Goal: Task Accomplishment & Management: Manage account settings

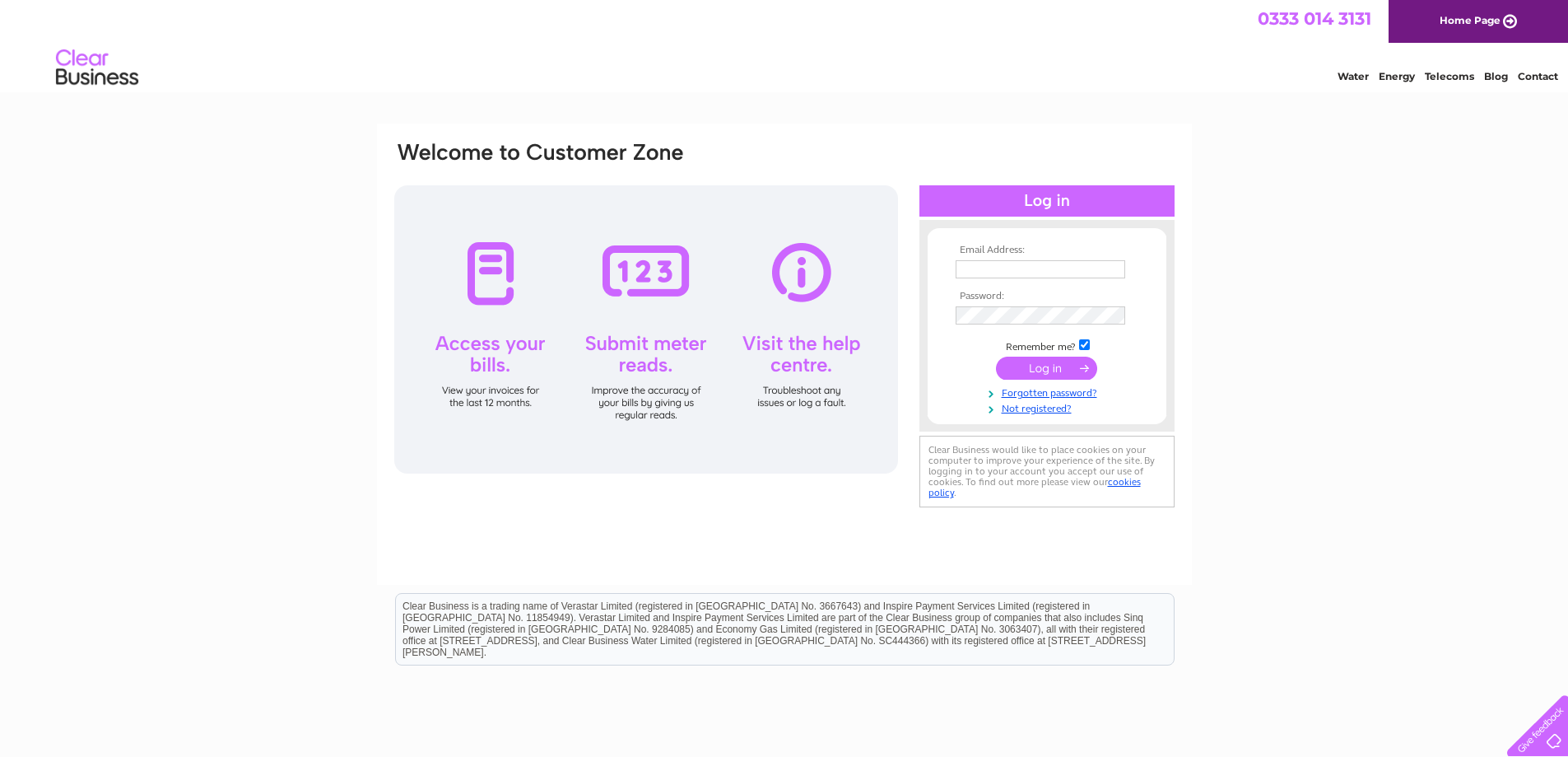
type input "[EMAIL_ADDRESS][DOMAIN_NAME]"
click at [1052, 367] on input "submit" at bounding box center [1047, 367] width 102 height 23
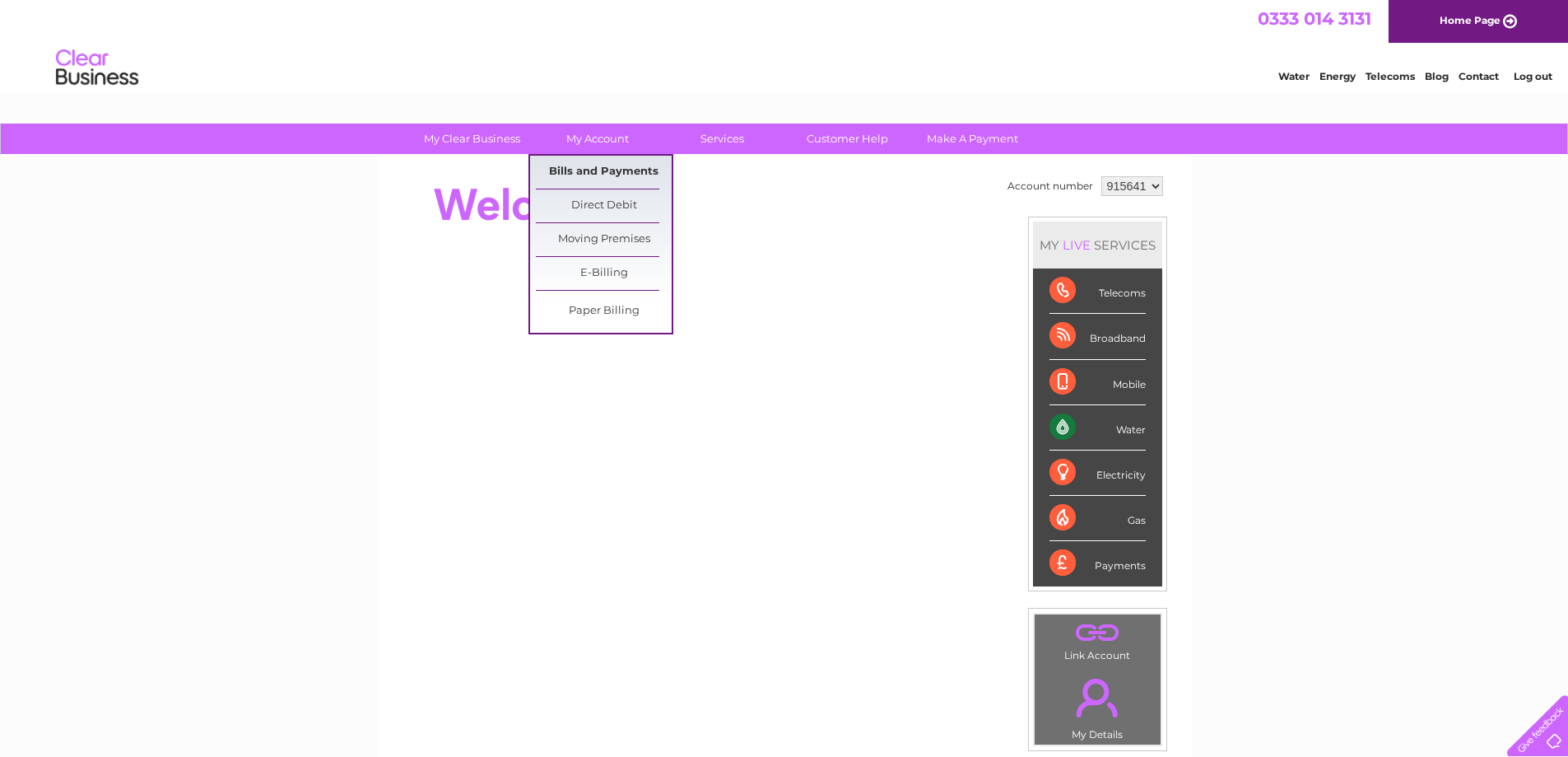
click at [592, 163] on link "Bills and Payments" at bounding box center [604, 172] width 136 height 33
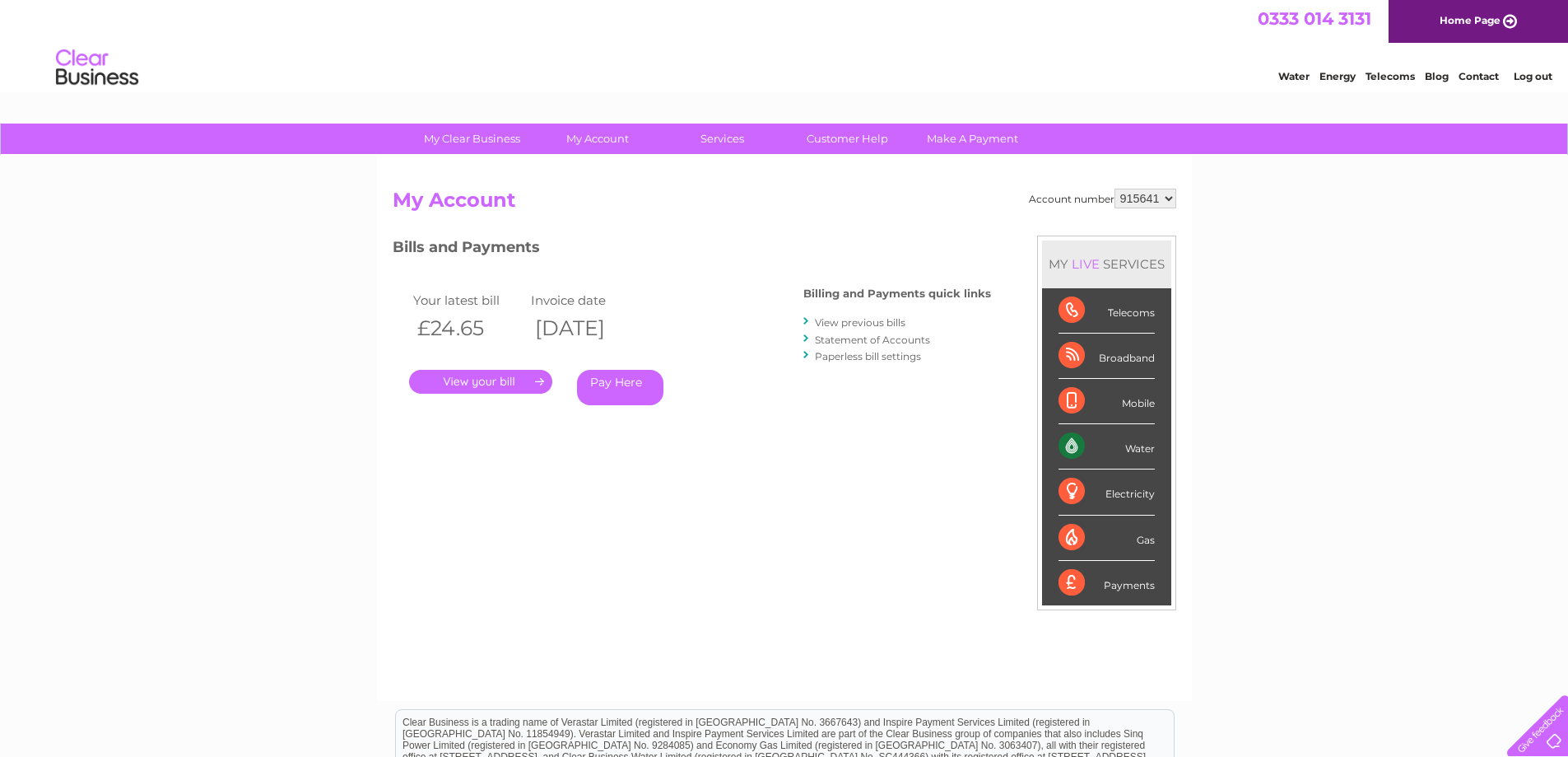
click at [478, 386] on link "." at bounding box center [481, 382] width 144 height 24
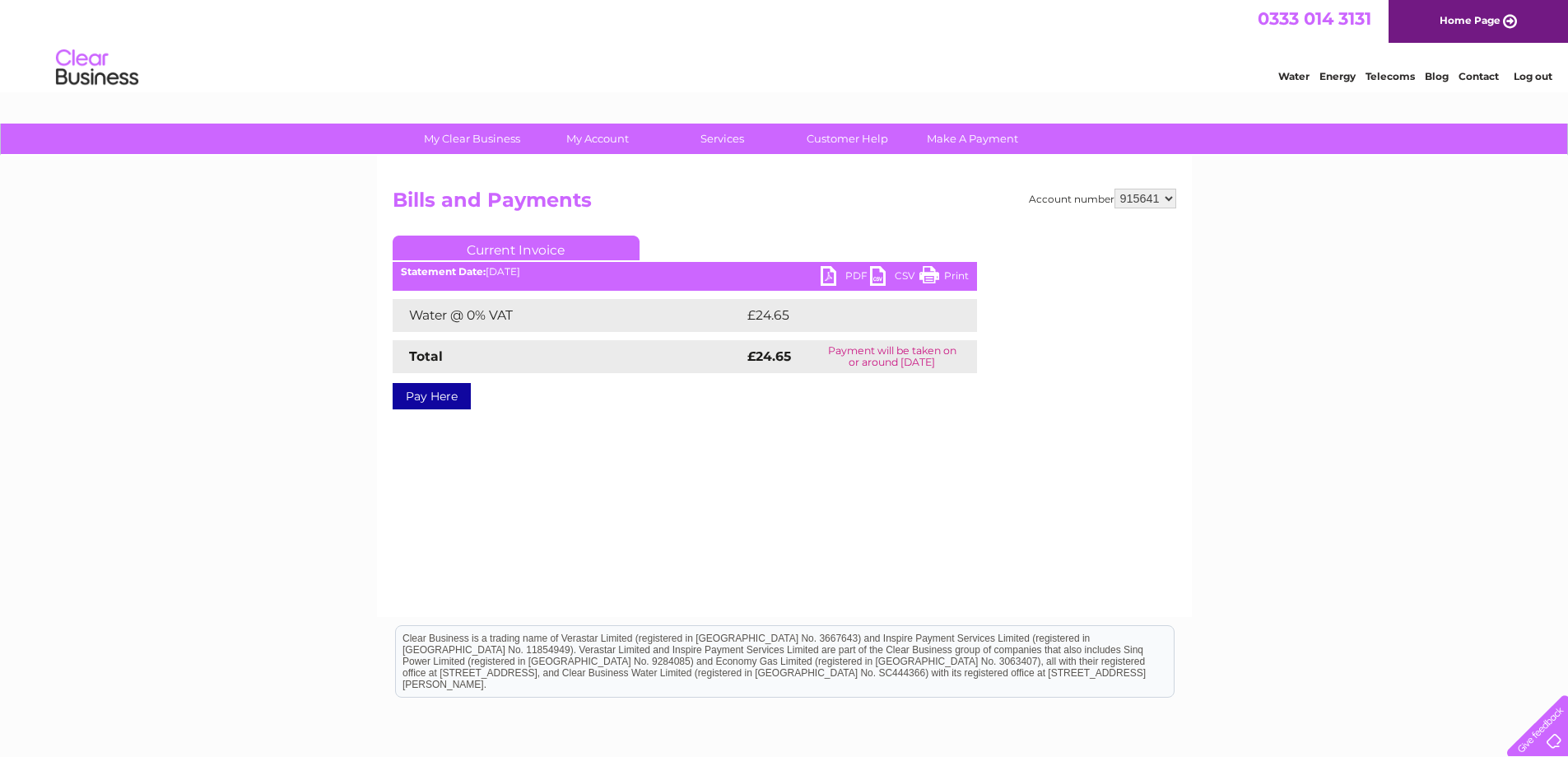
click at [851, 277] on link "PDF" at bounding box center [845, 278] width 49 height 24
